Goal: Find specific page/section: Find specific page/section

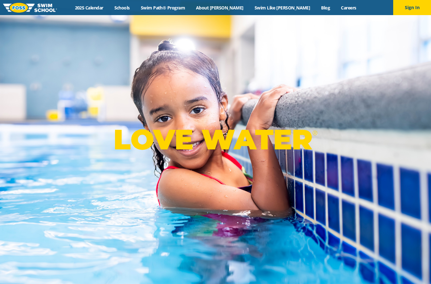
click at [326, 3] on div "Menu 2025 Calendar Schools Swim Path® Program About FOSS Swim Like Regan Blog C…" at bounding box center [215, 7] width 431 height 15
click at [335, 5] on link "Careers" at bounding box center [348, 8] width 26 height 6
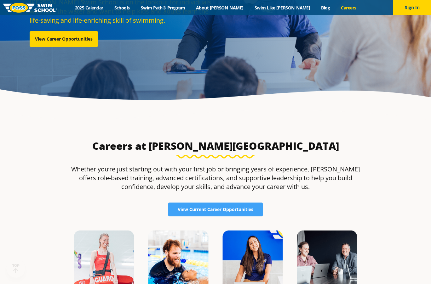
scroll to position [94, 0]
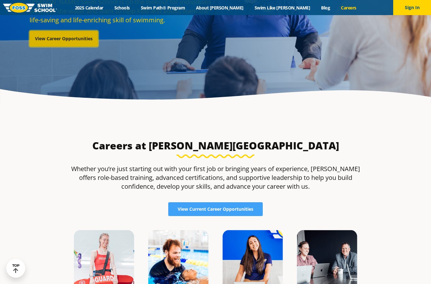
click at [63, 47] on link "View Career Opportunities" at bounding box center [64, 39] width 68 height 16
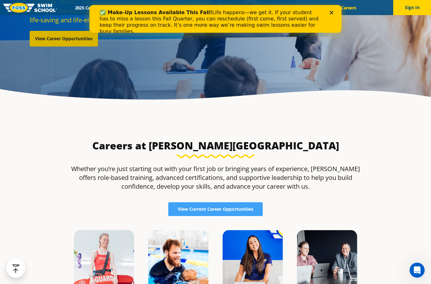
scroll to position [0, 0]
